Goal: Information Seeking & Learning: Learn about a topic

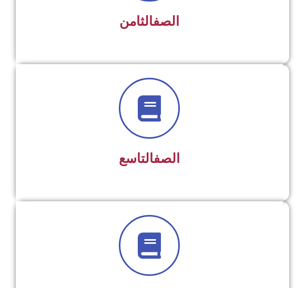
scroll to position [1280, 0]
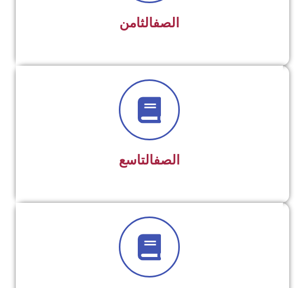
click at [149, 137] on span at bounding box center [149, 109] width 61 height 61
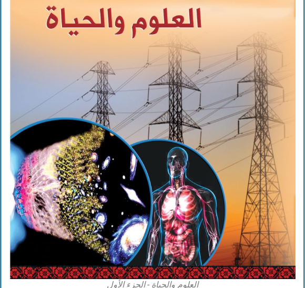
scroll to position [2351, 0]
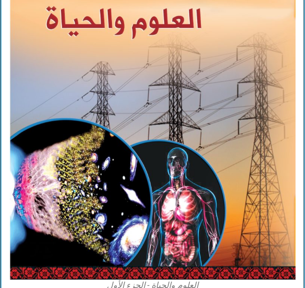
click at [198, 147] on img at bounding box center [152, 103] width 286 height 354
click at [203, 159] on img at bounding box center [152, 103] width 286 height 354
click at [234, 117] on img at bounding box center [152, 103] width 286 height 354
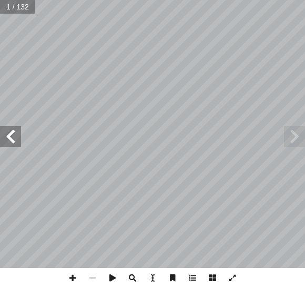
click at [16, 138] on span at bounding box center [10, 136] width 21 height 21
click at [20, 134] on span at bounding box center [10, 136] width 21 height 21
click at [17, 136] on span at bounding box center [10, 136] width 21 height 21
click at [18, 137] on span at bounding box center [10, 136] width 21 height 21
click at [19, 142] on span at bounding box center [10, 136] width 21 height 21
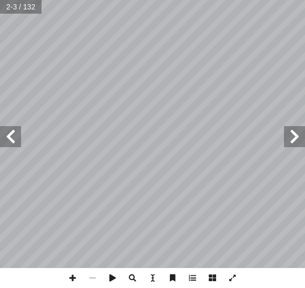
click at [18, 137] on span at bounding box center [10, 136] width 21 height 21
click at [16, 141] on span at bounding box center [10, 136] width 21 height 21
click at [16, 133] on span at bounding box center [10, 136] width 21 height 21
click at [5, 138] on span at bounding box center [10, 136] width 21 height 21
click at [17, 145] on span at bounding box center [10, 136] width 21 height 21
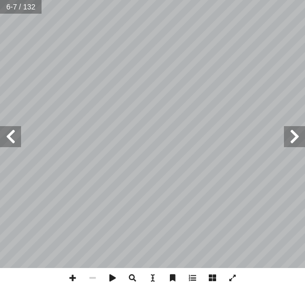
click at [15, 147] on span at bounding box center [10, 136] width 21 height 21
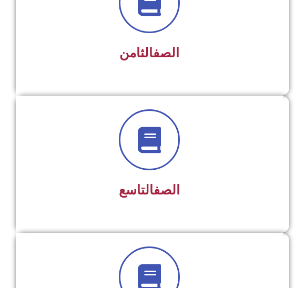
scroll to position [1251, 0]
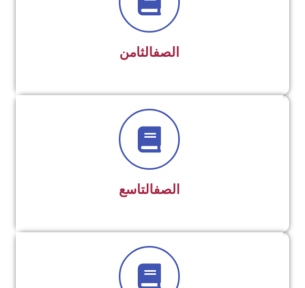
click at [194, 182] on h3 "الصف التاسع" at bounding box center [149, 190] width 240 height 16
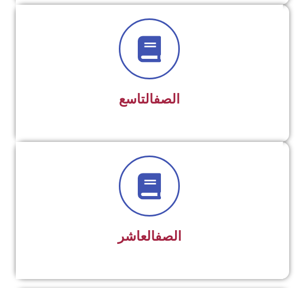
scroll to position [1341, 0]
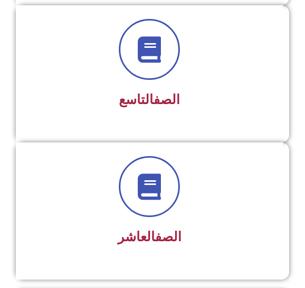
click at [147, 79] on span at bounding box center [149, 49] width 61 height 61
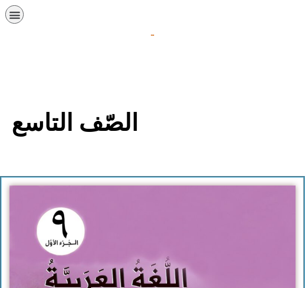
click at [173, 95] on section "الصّف التاسع" at bounding box center [152, 128] width 305 height 95
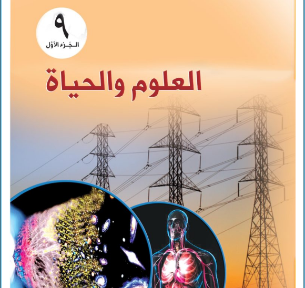
scroll to position [2309, 0]
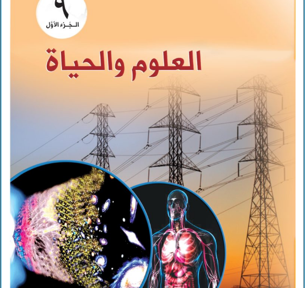
click at [207, 150] on img at bounding box center [152, 145] width 286 height 354
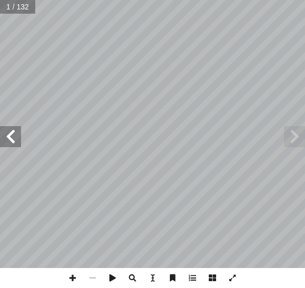
click at [19, 133] on span at bounding box center [10, 136] width 21 height 21
click at [16, 139] on span at bounding box center [10, 136] width 21 height 21
click at [20, 140] on span at bounding box center [10, 136] width 21 height 21
click at [19, 147] on span at bounding box center [10, 136] width 21 height 21
click at [19, 146] on span at bounding box center [10, 136] width 21 height 21
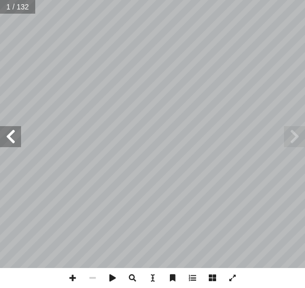
click at [20, 145] on span at bounding box center [10, 136] width 21 height 21
click at [15, 146] on span at bounding box center [10, 136] width 21 height 21
click at [14, 147] on span at bounding box center [10, 136] width 21 height 21
click at [14, 146] on span at bounding box center [10, 136] width 21 height 21
click at [12, 146] on span at bounding box center [10, 136] width 21 height 21
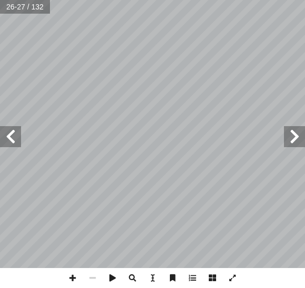
click at [302, 140] on span at bounding box center [294, 136] width 21 height 21
click at [294, 138] on span at bounding box center [294, 136] width 21 height 21
click at [298, 140] on span at bounding box center [294, 136] width 21 height 21
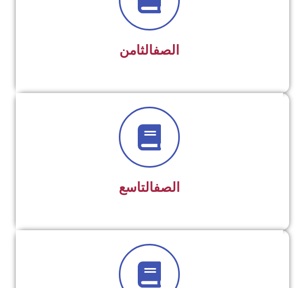
scroll to position [1253, 0]
click at [151, 160] on span at bounding box center [149, 137] width 61 height 61
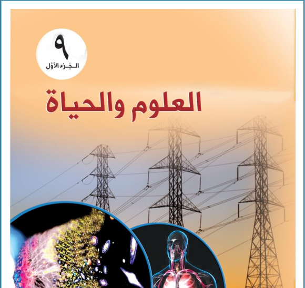
scroll to position [2294, 0]
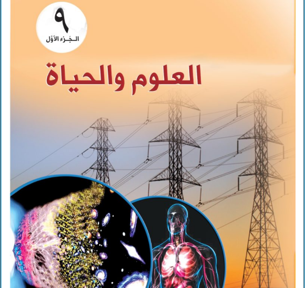
click at [217, 127] on img at bounding box center [152, 159] width 286 height 354
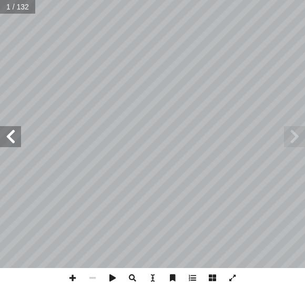
click at [20, 142] on span at bounding box center [10, 136] width 21 height 21
click at [17, 136] on span at bounding box center [10, 136] width 21 height 21
click at [20, 138] on span at bounding box center [10, 136] width 21 height 21
